Goal: Transaction & Acquisition: Purchase product/service

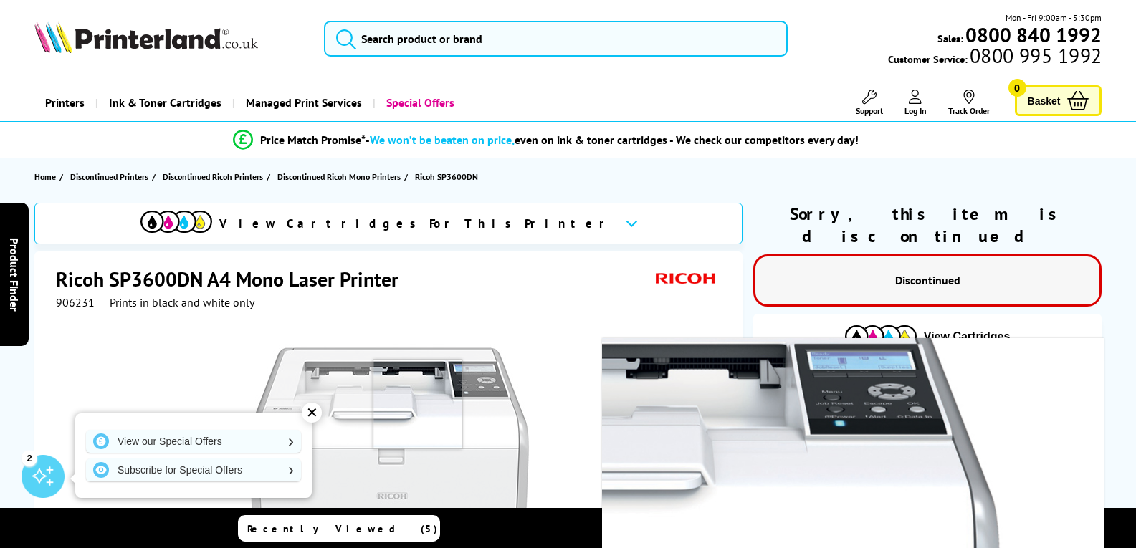
click at [418, 404] on img at bounding box center [389, 478] width 281 height 281
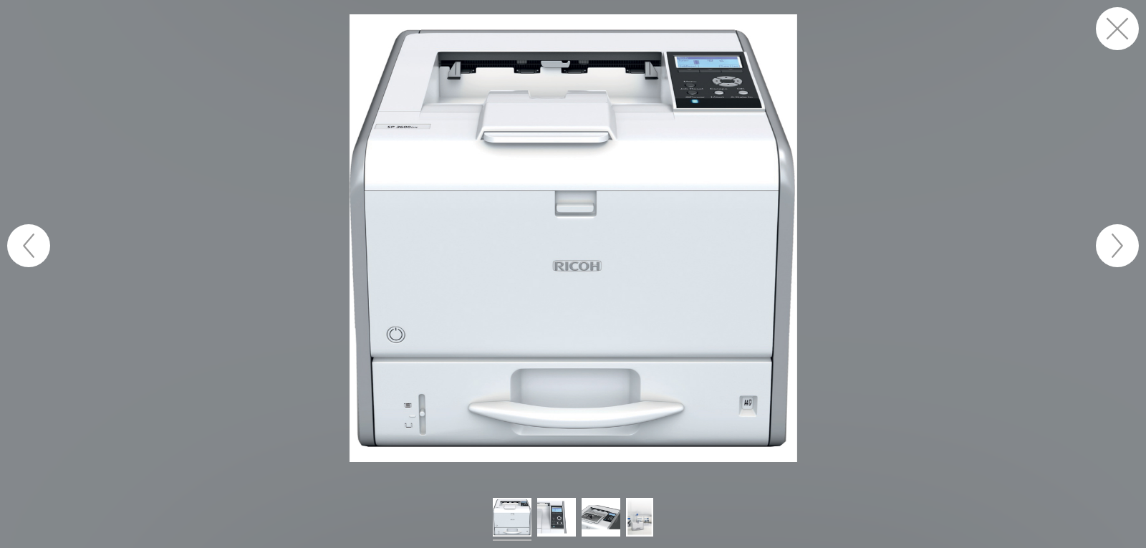
click at [1126, 29] on button "button" at bounding box center [1117, 28] width 43 height 43
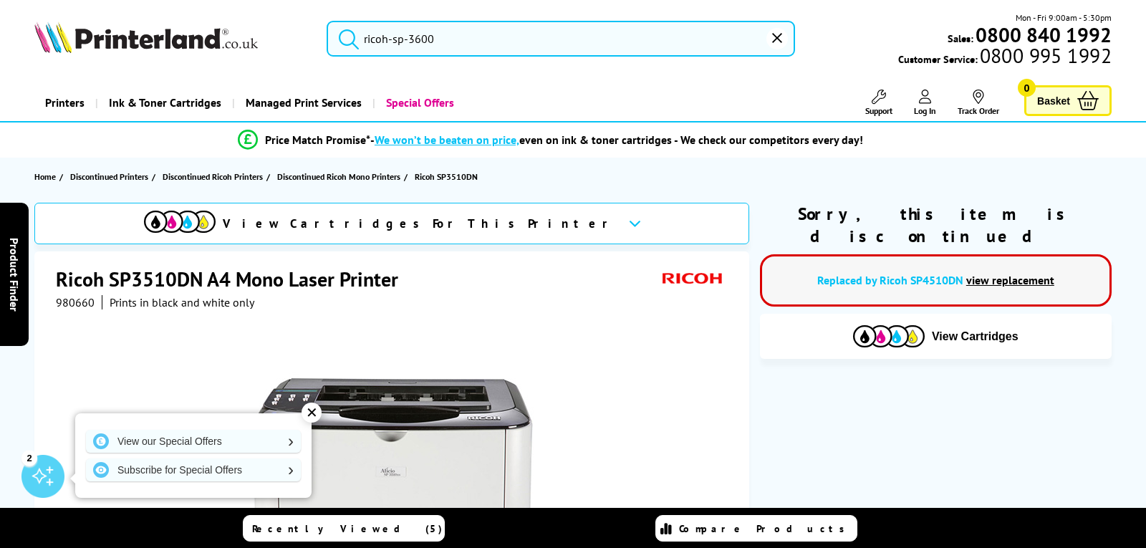
drag, startPoint x: 478, startPoint y: 37, endPoint x: 485, endPoint y: 40, distance: 7.7
click at [479, 39] on input "ricoh-sp-3600" at bounding box center [561, 39] width 468 height 36
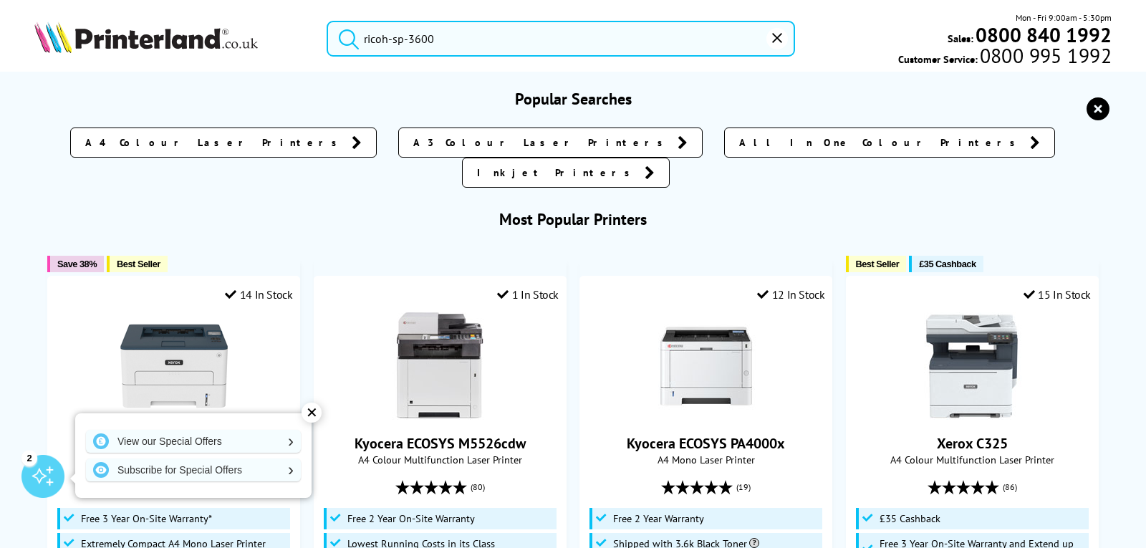
click at [327, 21] on button "submit" at bounding box center [345, 37] width 36 height 32
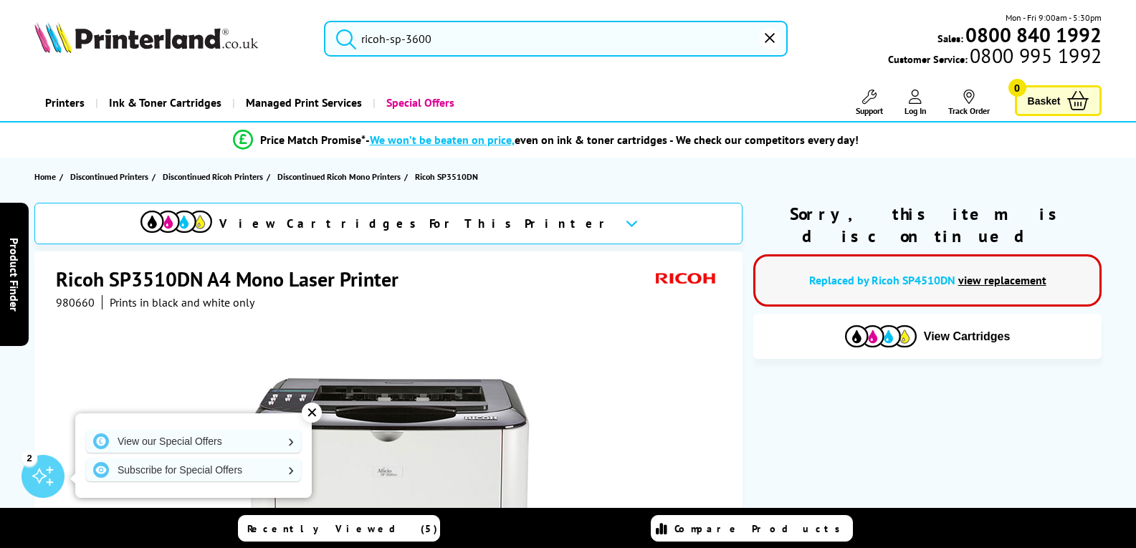
click at [562, 44] on input "ricoh-sp-3600" at bounding box center [556, 39] width 464 height 36
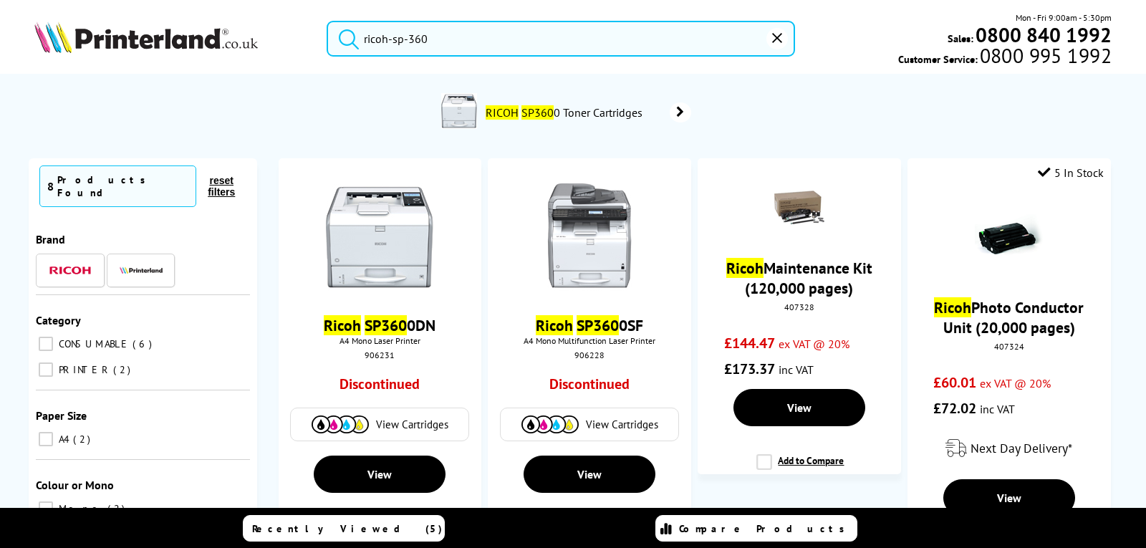
click at [327, 21] on button "submit" at bounding box center [345, 37] width 36 height 32
click at [562, 44] on input "ricoh-sp-360" at bounding box center [561, 39] width 468 height 36
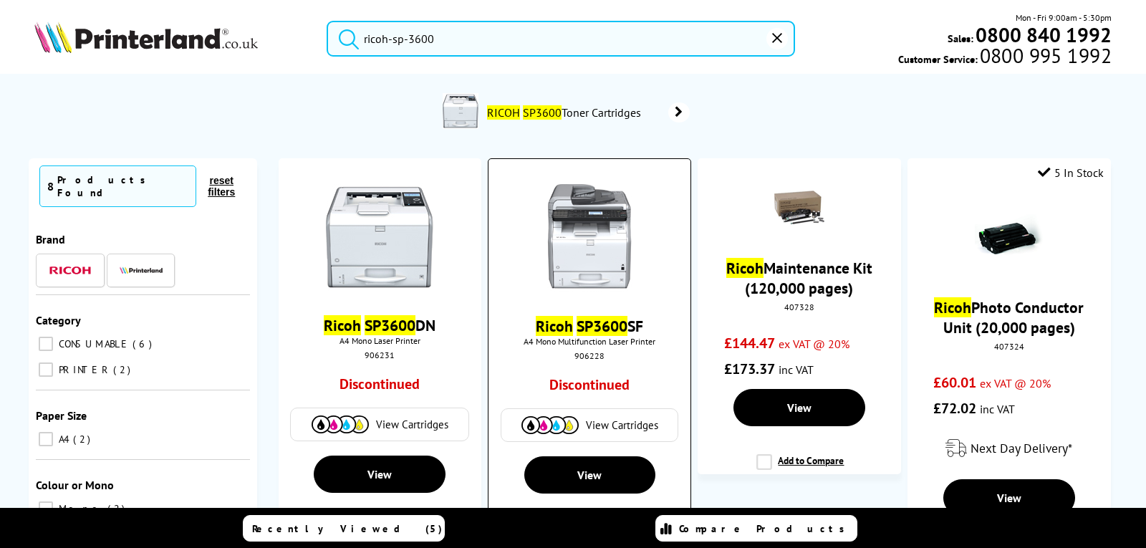
type input "ricoh-sp-3600"
click at [592, 236] on img at bounding box center [589, 237] width 107 height 107
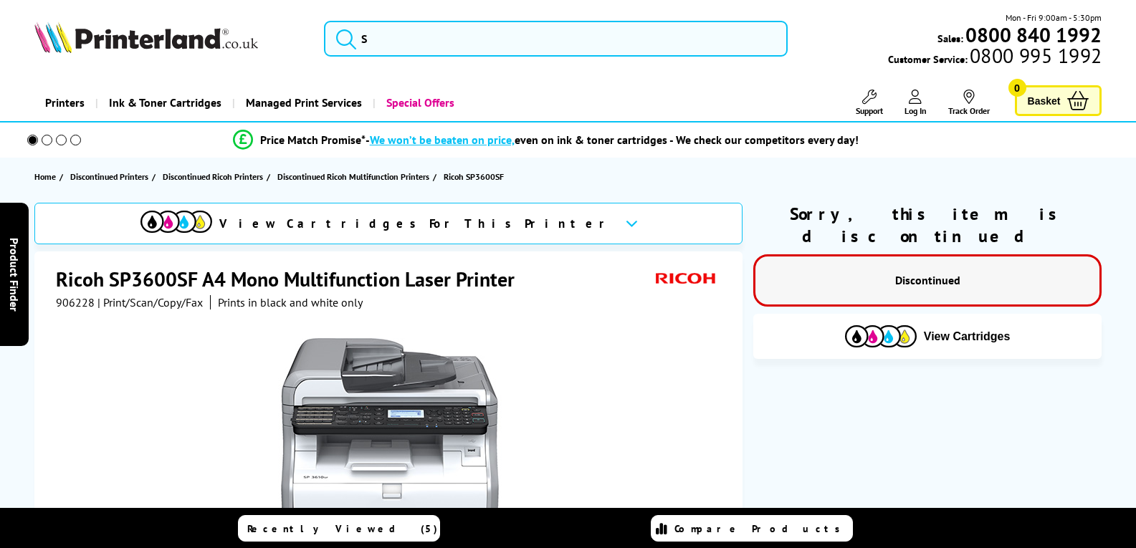
click at [408, 425] on img at bounding box center [389, 478] width 281 height 281
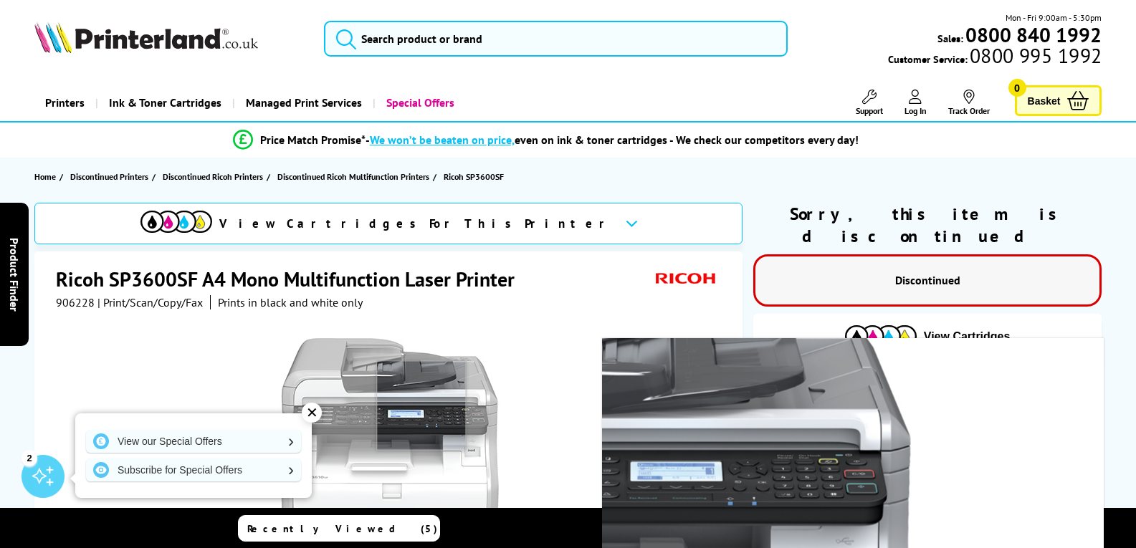
click at [421, 406] on img at bounding box center [389, 478] width 281 height 281
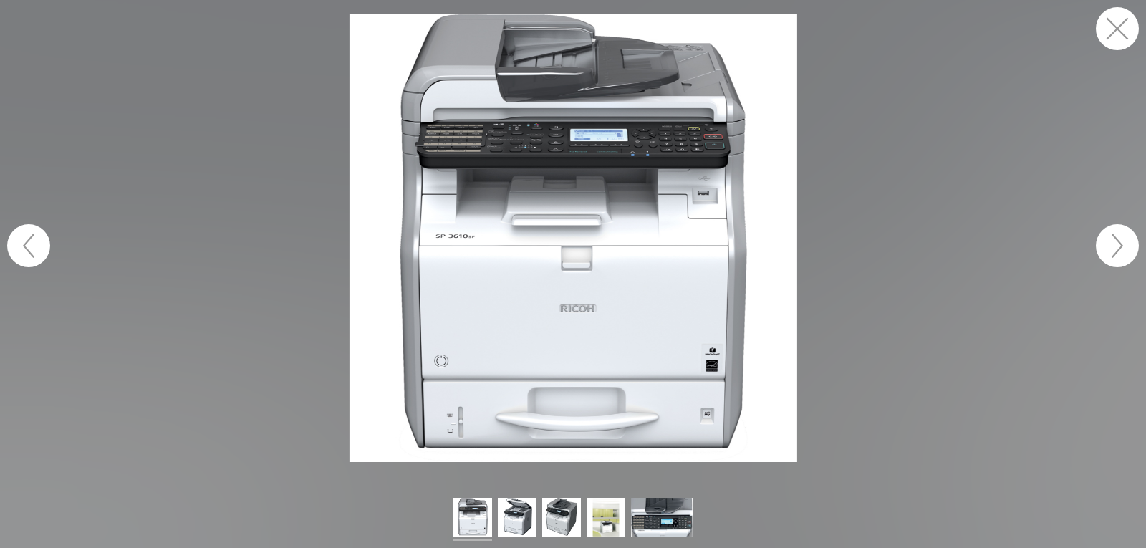
drag, startPoint x: 1114, startPoint y: 29, endPoint x: 1058, endPoint y: 52, distance: 61.3
click at [1114, 29] on button "button" at bounding box center [1117, 28] width 43 height 43
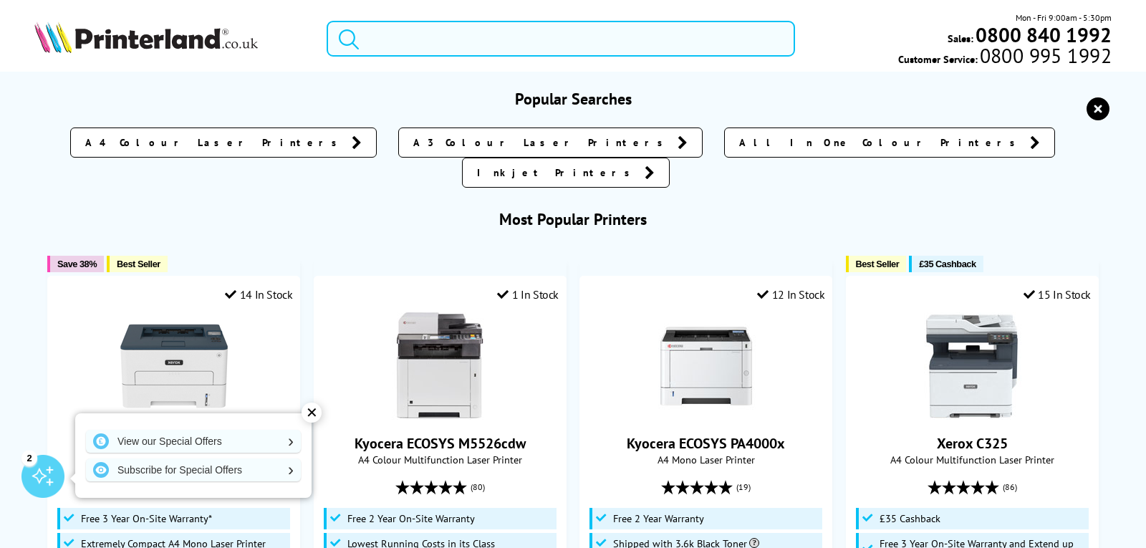
paste input "ricoh-sp-3610"
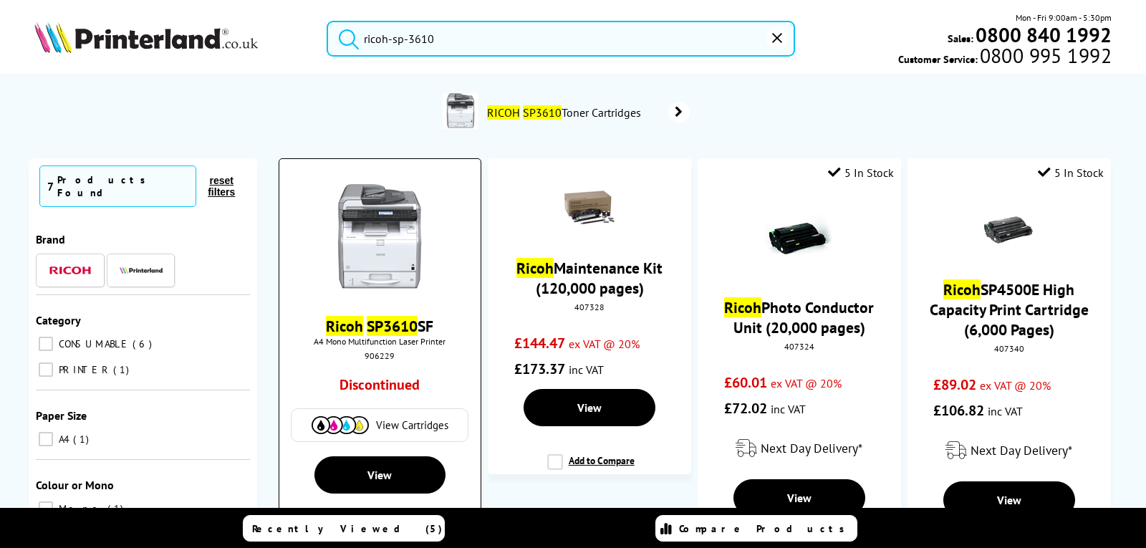
type input "ricoh-sp-3610"
click at [392, 227] on img at bounding box center [379, 237] width 107 height 107
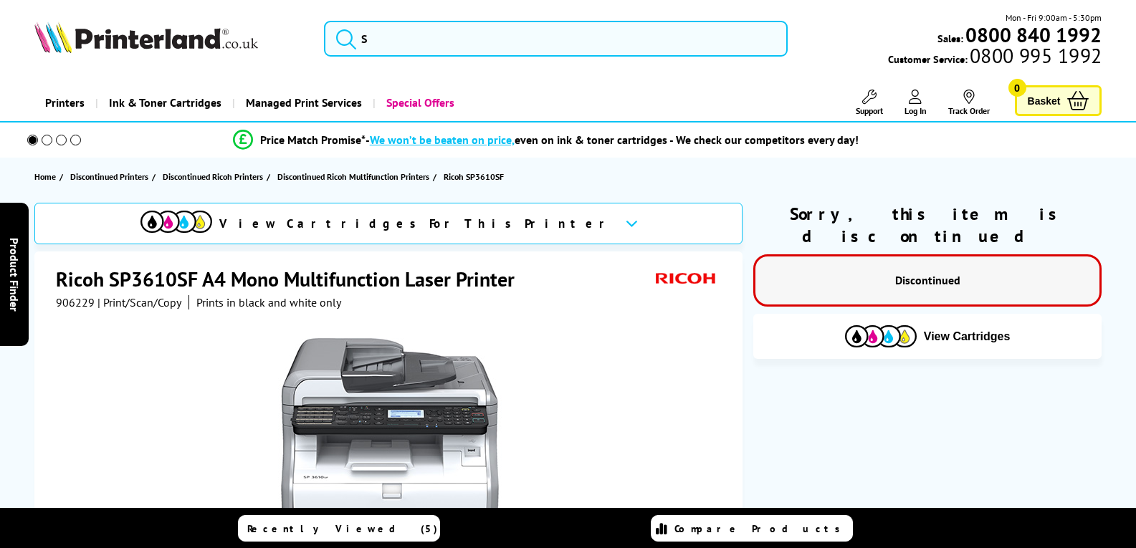
click at [372, 435] on img at bounding box center [389, 478] width 281 height 281
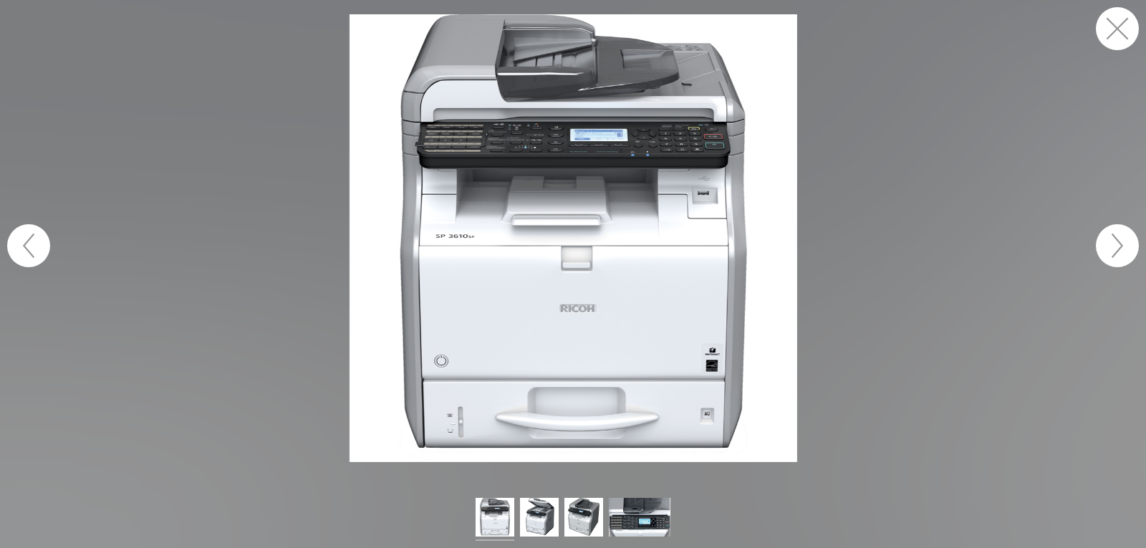
click at [1111, 30] on button "button" at bounding box center [1117, 28] width 43 height 43
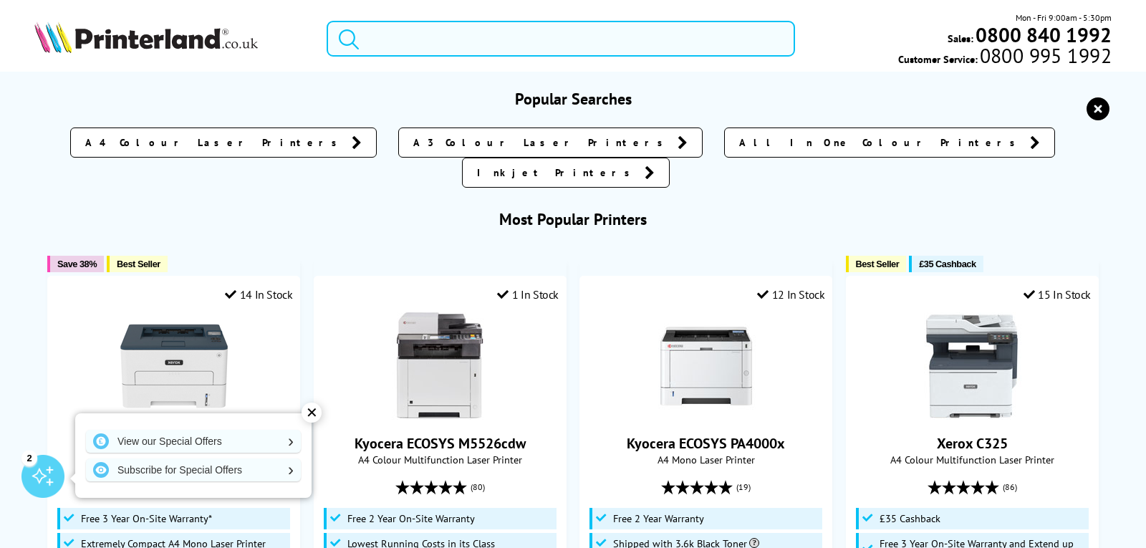
paste input "ricoh-sp-3610sf"
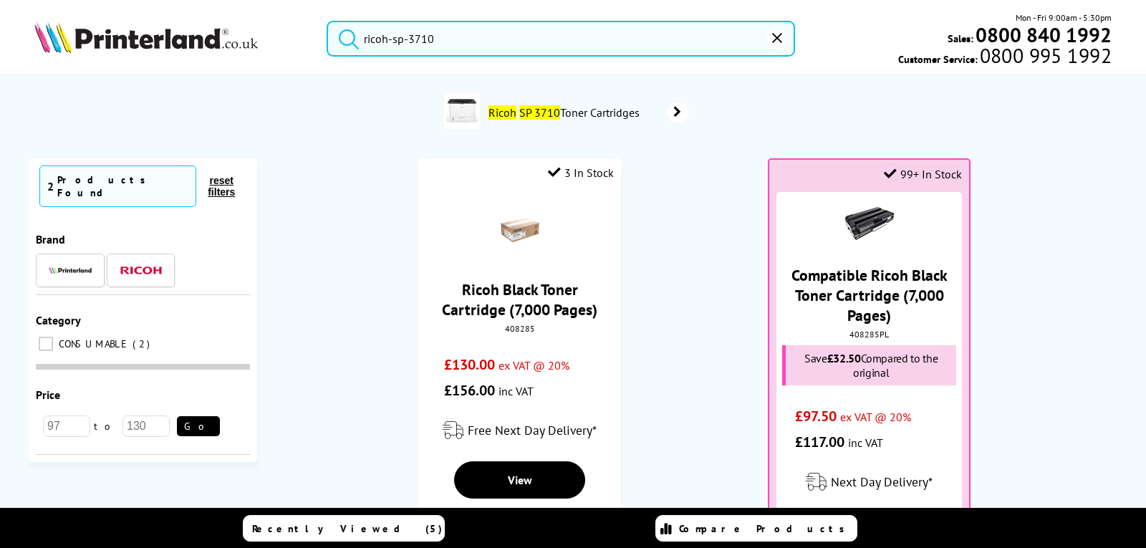
drag, startPoint x: 443, startPoint y: 44, endPoint x: 333, endPoint y: 35, distance: 110.0
click at [333, 35] on form "ricoh-sp-3710" at bounding box center [561, 39] width 468 height 36
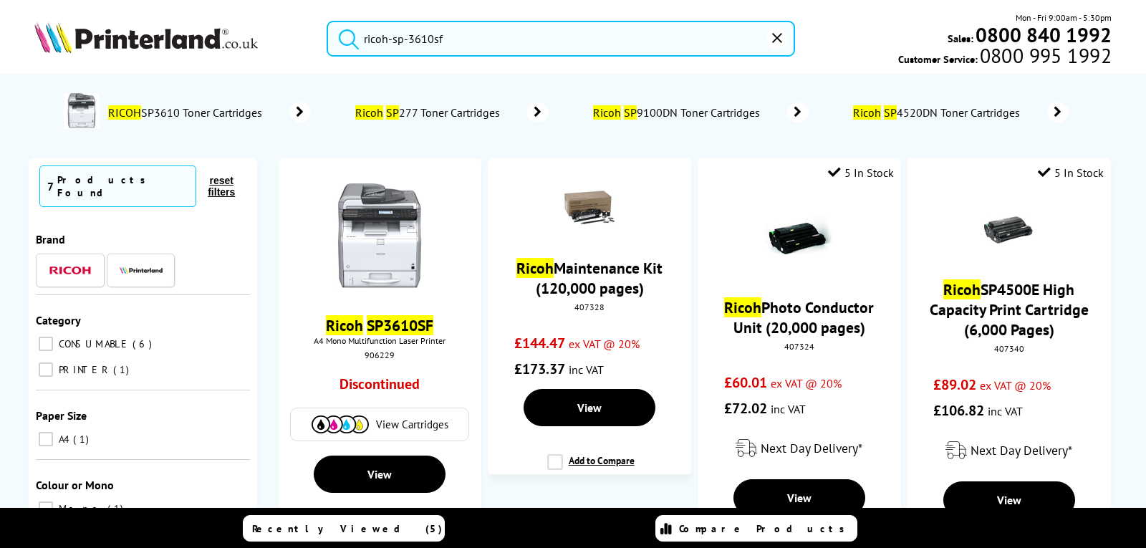
drag, startPoint x: 449, startPoint y: 39, endPoint x: 416, endPoint y: 32, distance: 32.9
click at [416, 32] on input "ricoh-sp-3610sf" at bounding box center [561, 39] width 468 height 36
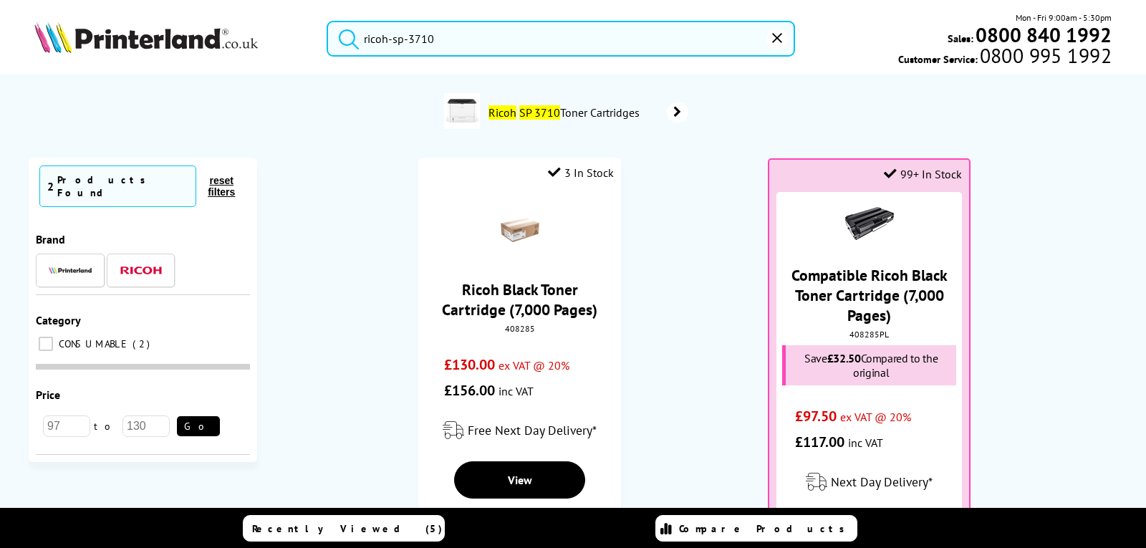
type input "ricoh-sp-3710"
click at [534, 114] on mark "SP 3710" at bounding box center [540, 112] width 41 height 14
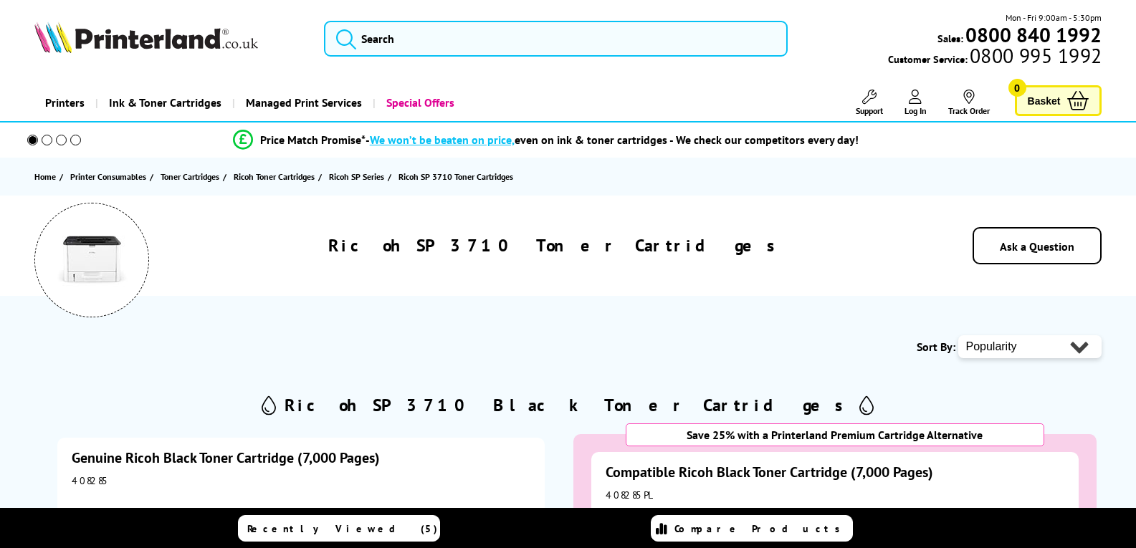
click at [108, 262] on img at bounding box center [92, 260] width 72 height 72
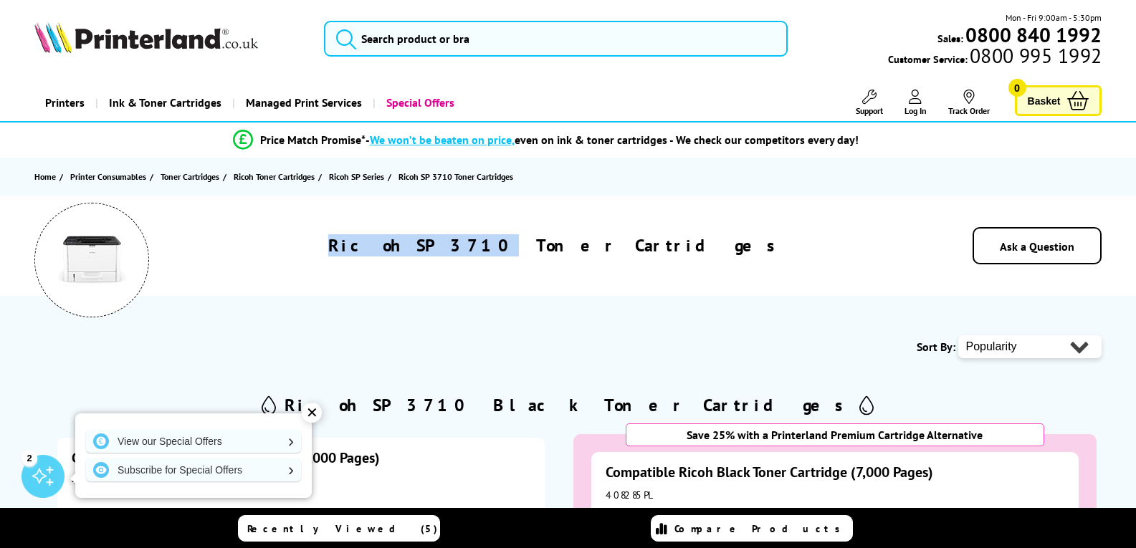
drag, startPoint x: 546, startPoint y: 242, endPoint x: 420, endPoint y: 233, distance: 126.5
click at [420, 233] on div "Ricoh SP 3710 Toner Cartridges Ask a Question" at bounding box center [568, 246] width 1136 height 100
copy h1 "Ricoh SP 3710"
